Goal: Information Seeking & Learning: Learn about a topic

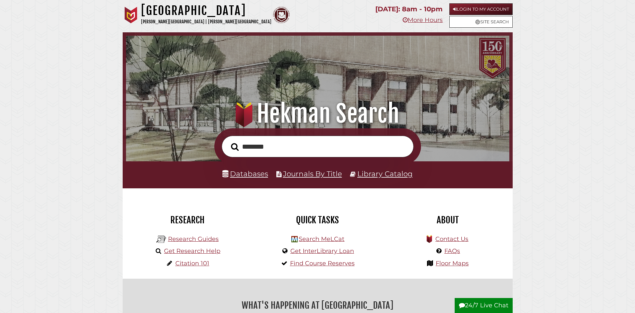
type input "********"
click at [462, 6] on link "Login to My Account" at bounding box center [480, 9] width 63 height 12
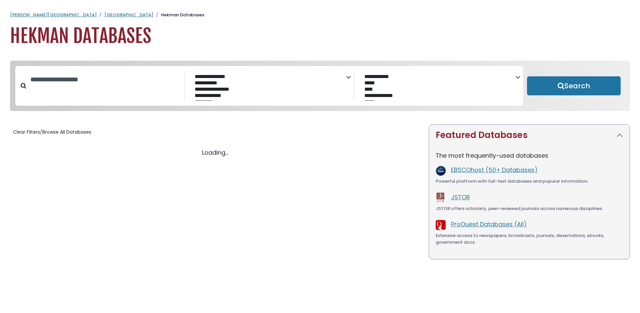
select select "Database Subject Filter"
select select "Database Vendors Filter"
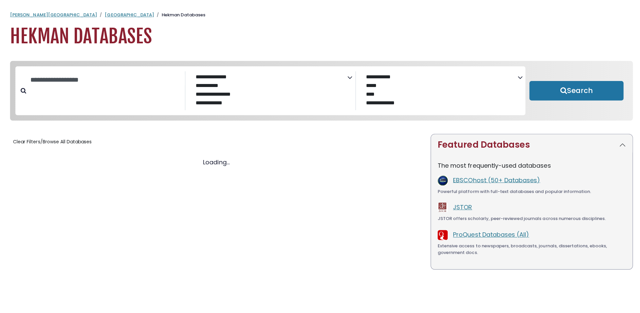
select select "Database Subject Filter"
select select "Database Vendors Filter"
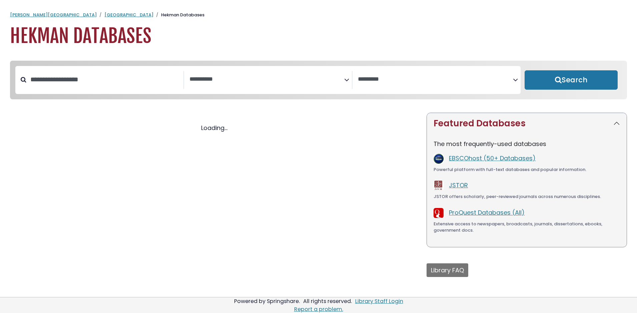
select select "Database Subject Filter"
select select "Database Vendors Filter"
